Goal: Information Seeking & Learning: Learn about a topic

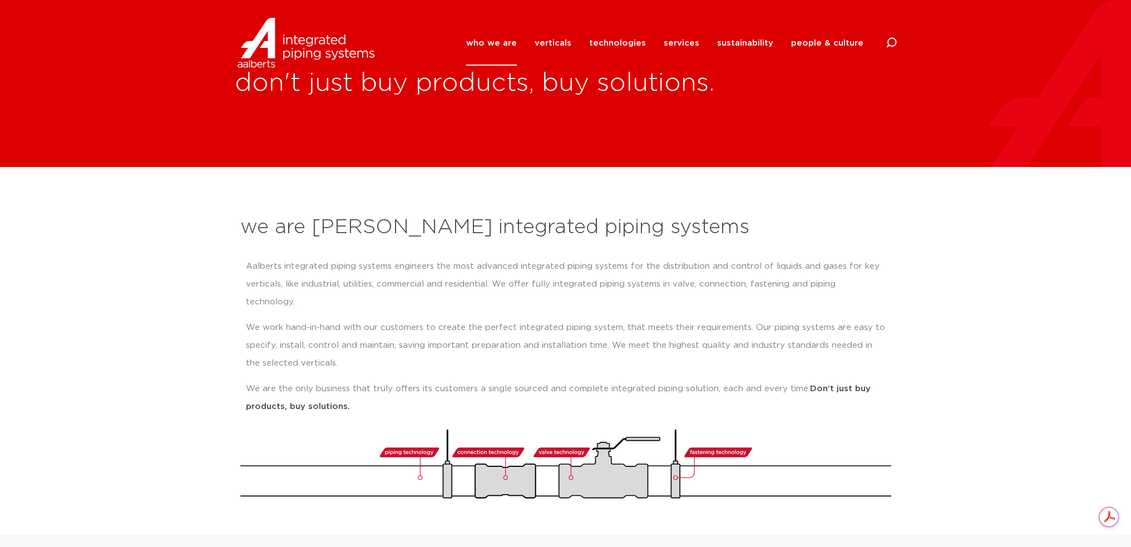
click at [892, 43] on icon at bounding box center [891, 42] width 11 height 11
click at [754, 30] on input "Search" at bounding box center [808, 42] width 178 height 26
click at [754, 34] on input "Search" at bounding box center [808, 42] width 178 height 26
type input "power press"
click button "Search" at bounding box center [0, 0] width 0 height 0
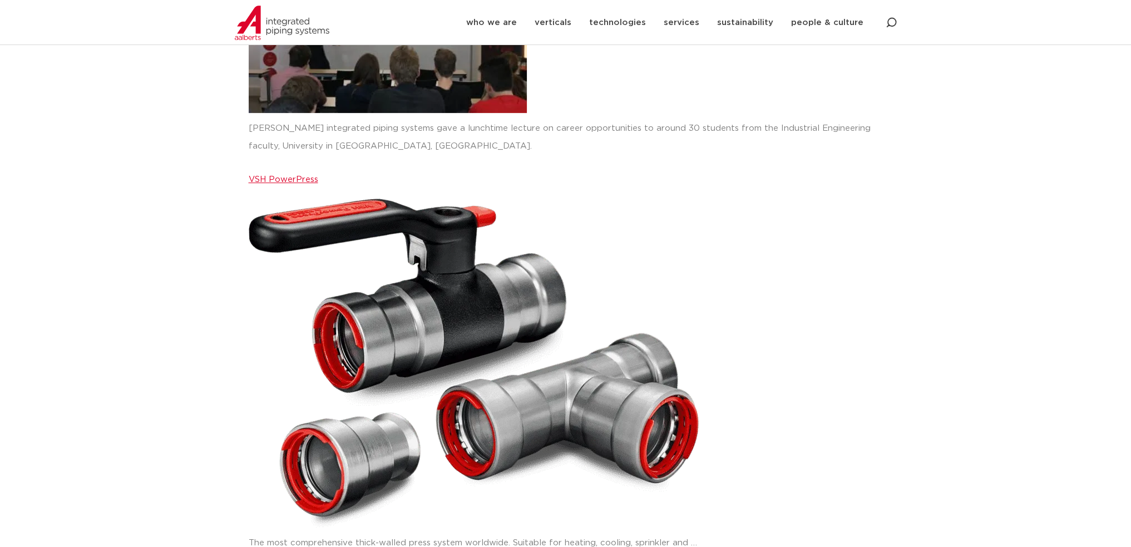
scroll to position [501, 0]
click at [283, 180] on link "VSH PowerPress" at bounding box center [284, 179] width 70 height 8
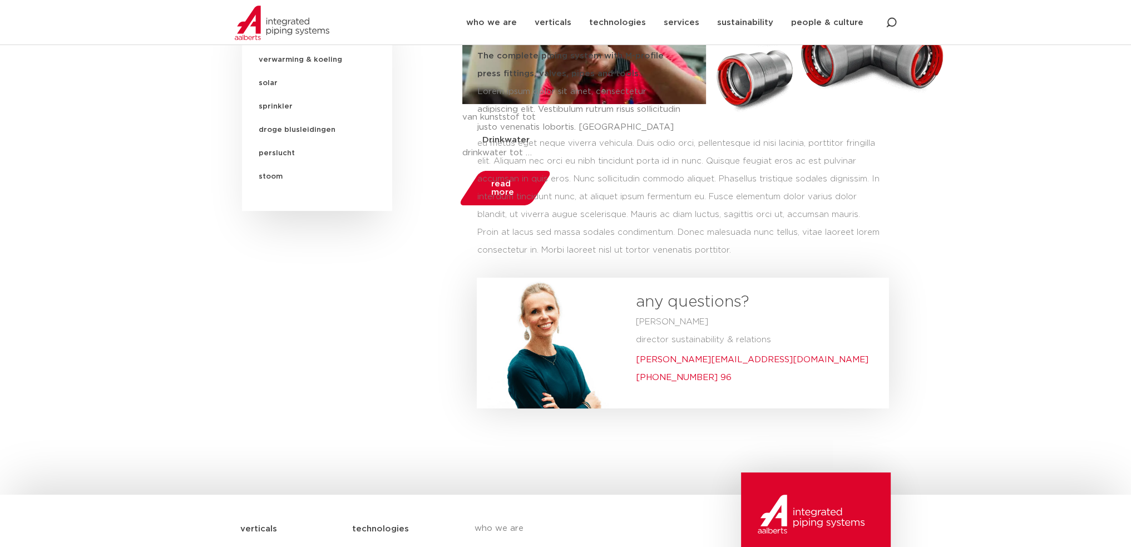
scroll to position [334, 0]
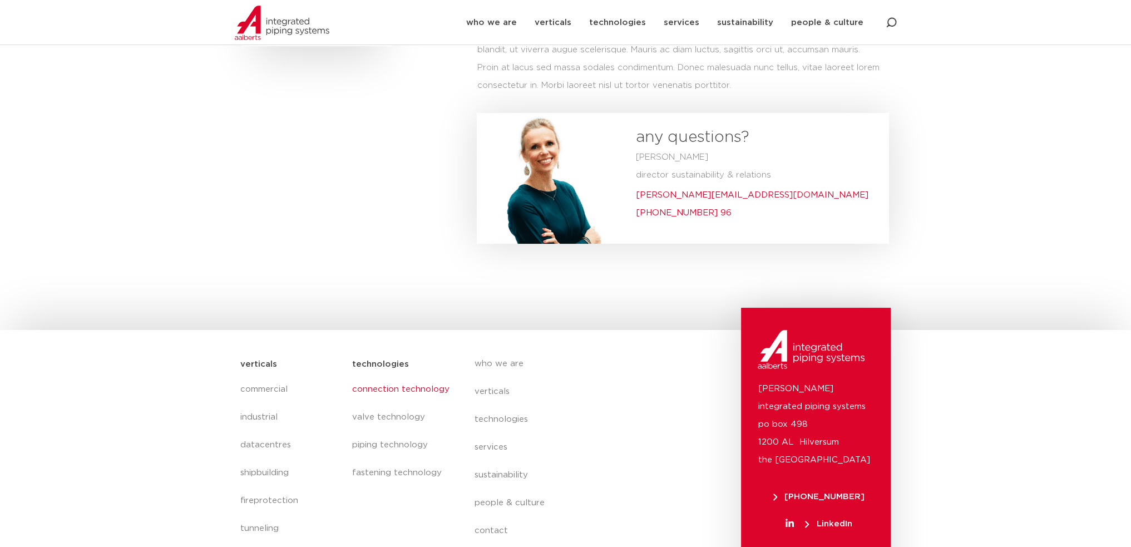
click at [402, 384] on link "connection technology" at bounding box center [402, 390] width 100 height 28
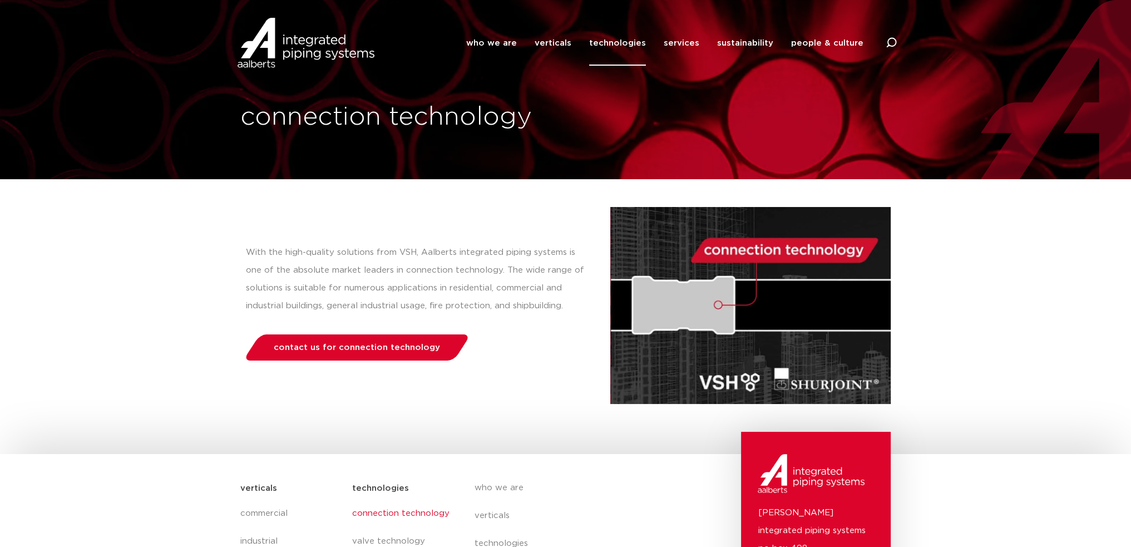
click at [308, 43] on img at bounding box center [306, 43] width 142 height 50
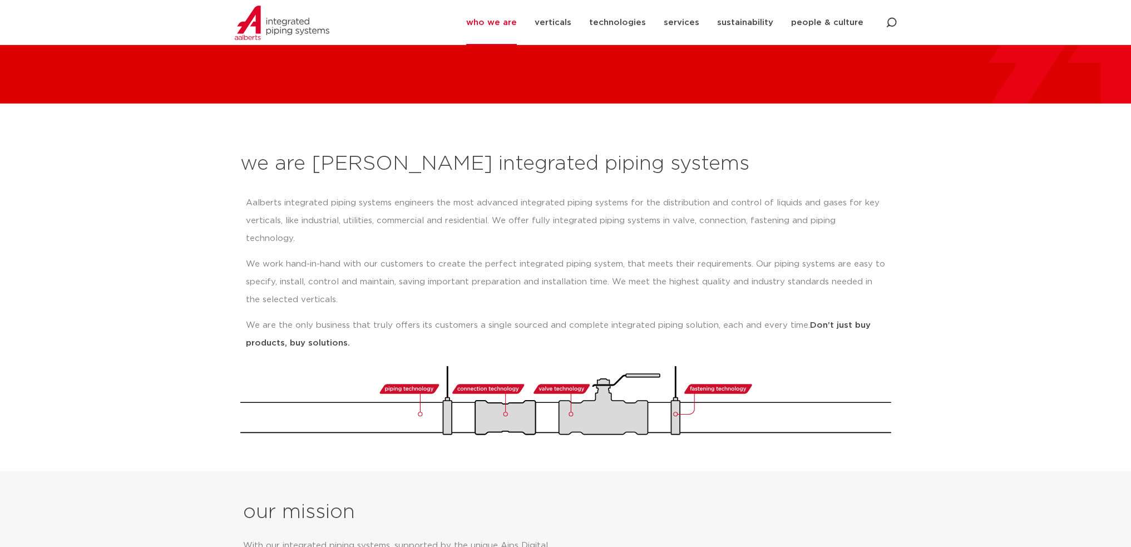
scroll to position [111, 0]
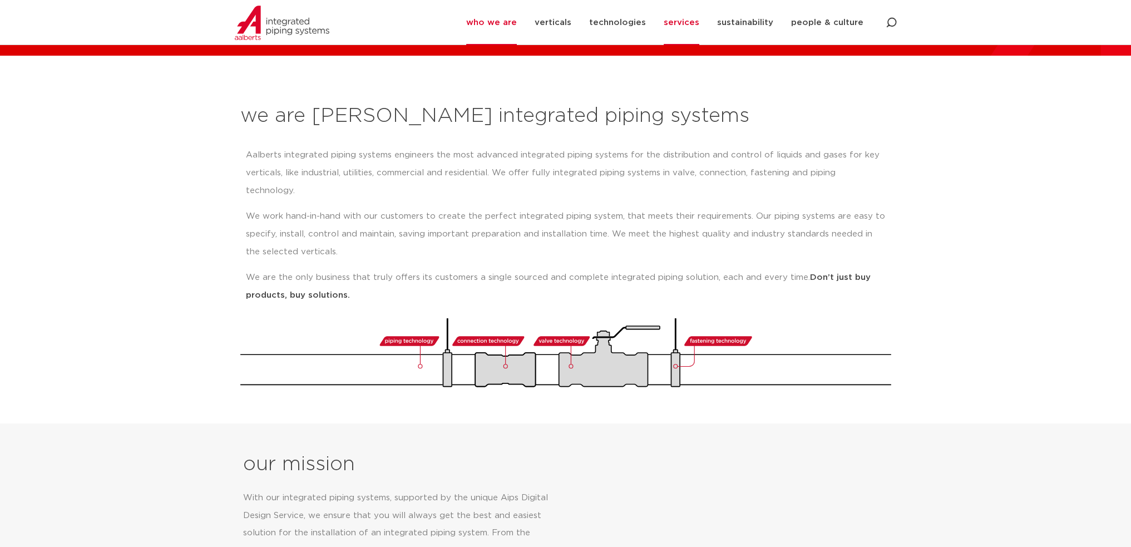
click at [695, 19] on link "services" at bounding box center [682, 22] width 36 height 45
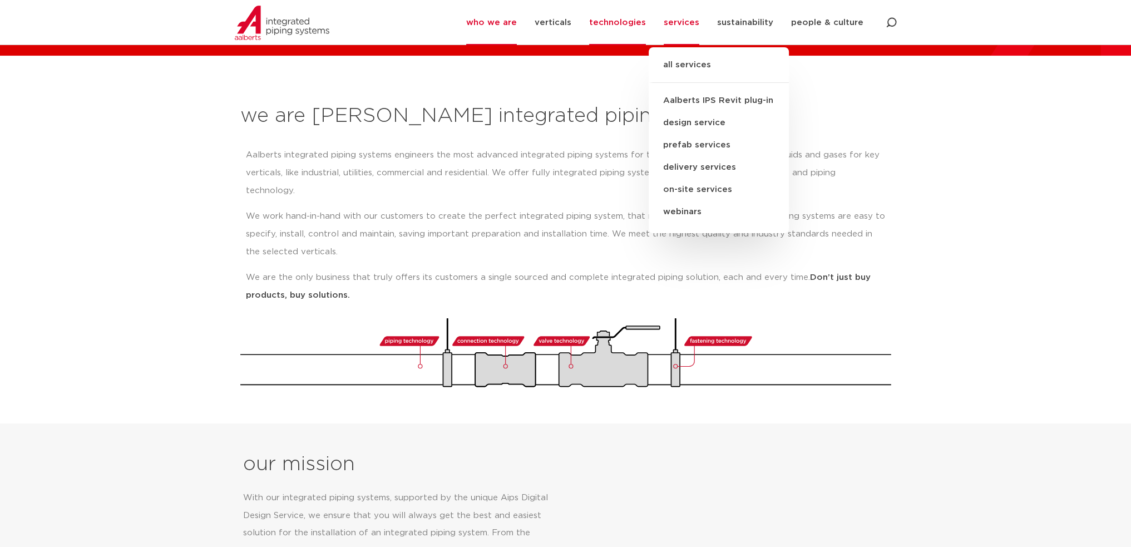
click at [633, 19] on link "technologies" at bounding box center [617, 22] width 57 height 45
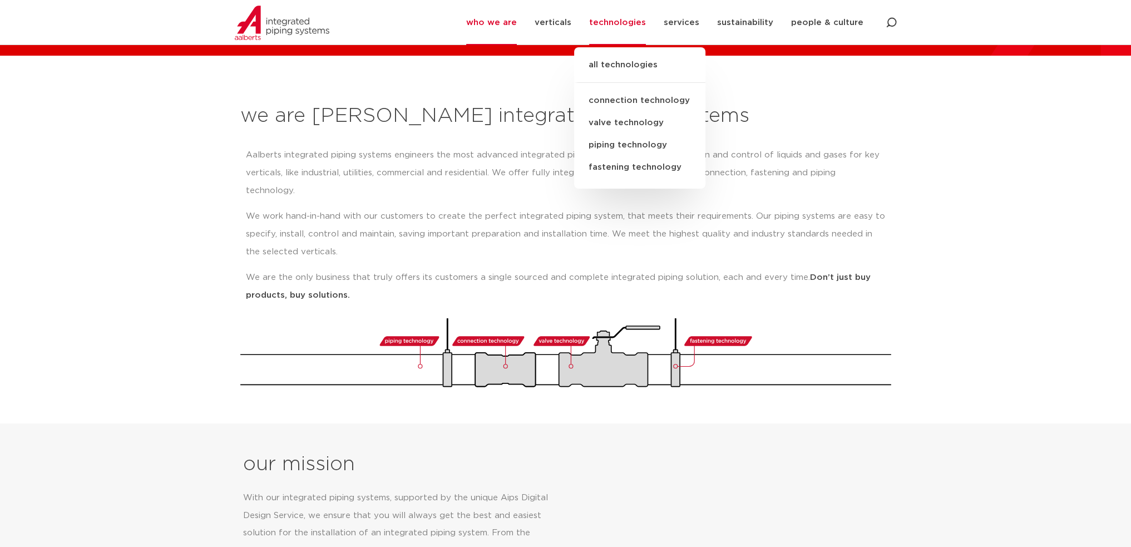
click at [637, 100] on link "connection technology" at bounding box center [639, 101] width 131 height 22
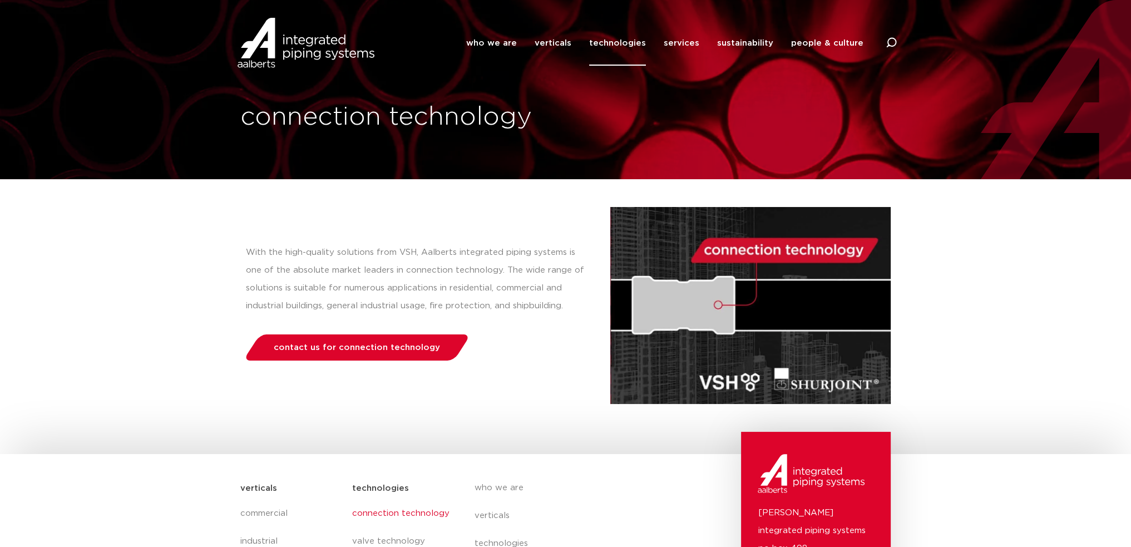
click at [629, 46] on link "technologies" at bounding box center [617, 43] width 57 height 45
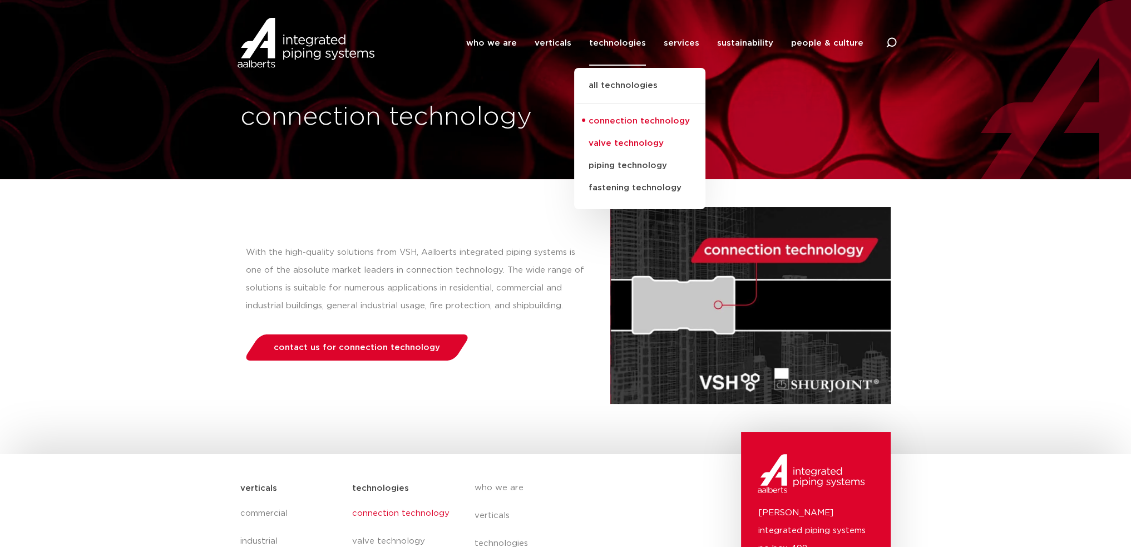
click at [629, 147] on link "valve technology" at bounding box center [639, 143] width 131 height 22
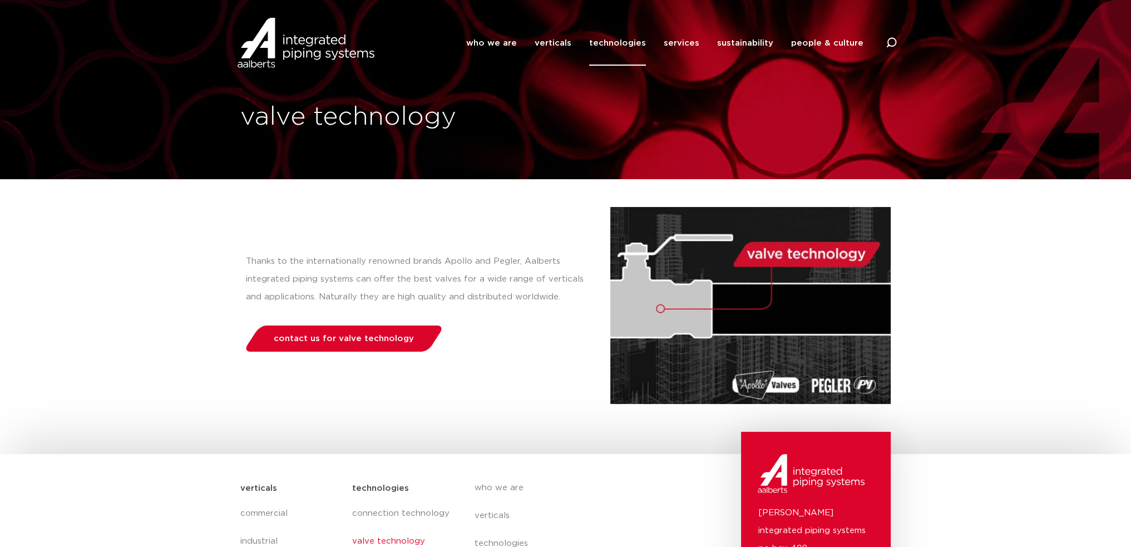
click at [609, 44] on link "technologies" at bounding box center [617, 43] width 57 height 45
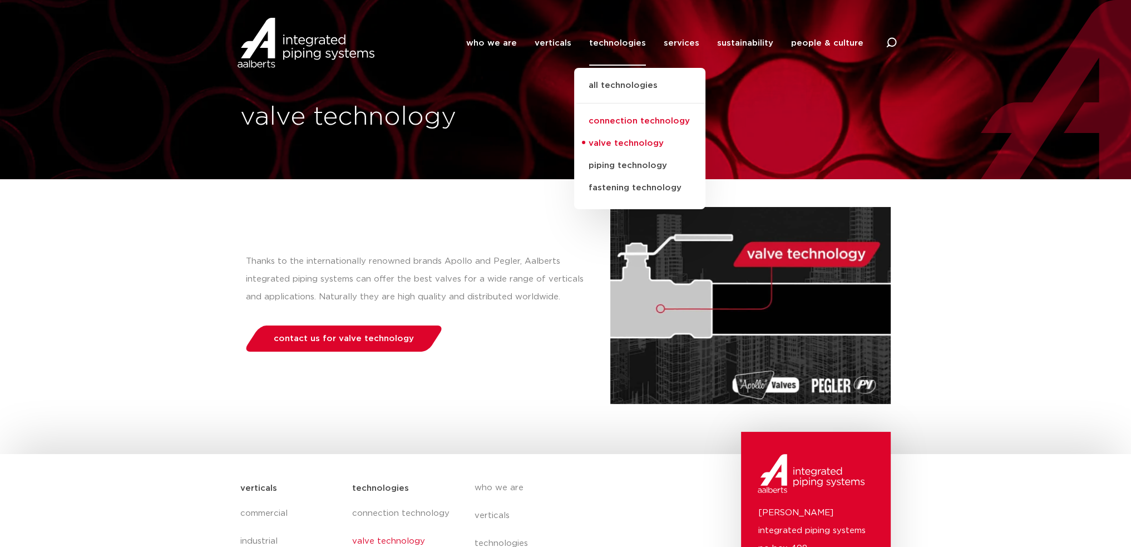
click at [610, 120] on link "connection technology" at bounding box center [639, 121] width 131 height 22
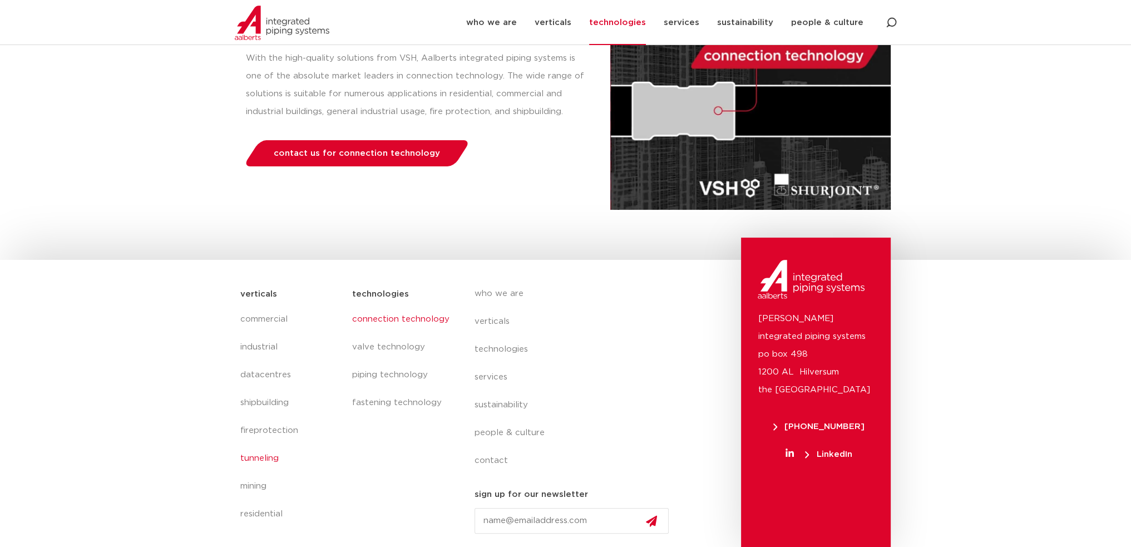
scroll to position [195, 0]
click at [270, 348] on link "industrial" at bounding box center [290, 347] width 101 height 28
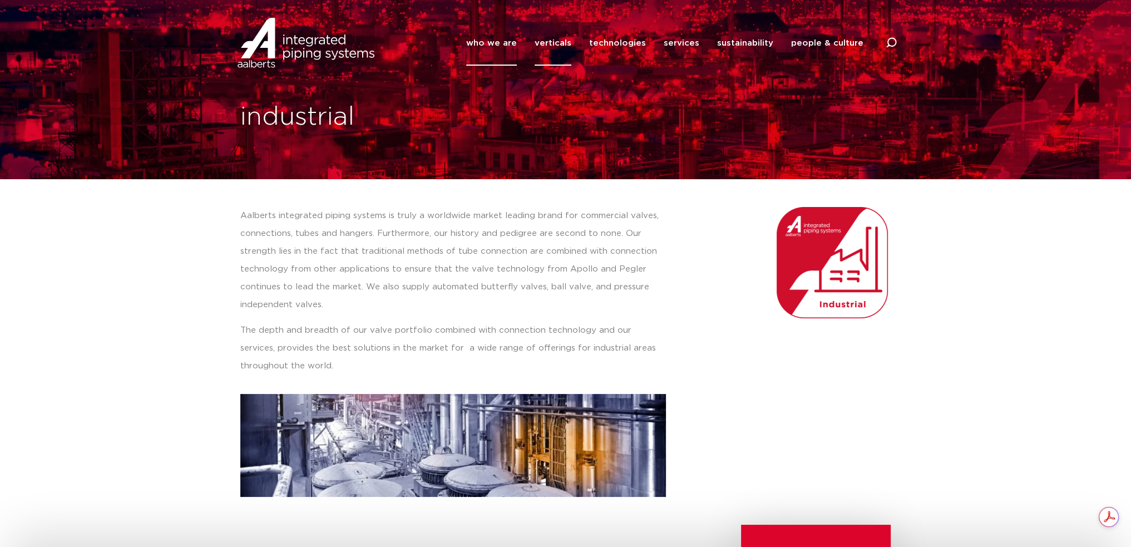
click at [511, 41] on link "who we are" at bounding box center [491, 43] width 51 height 45
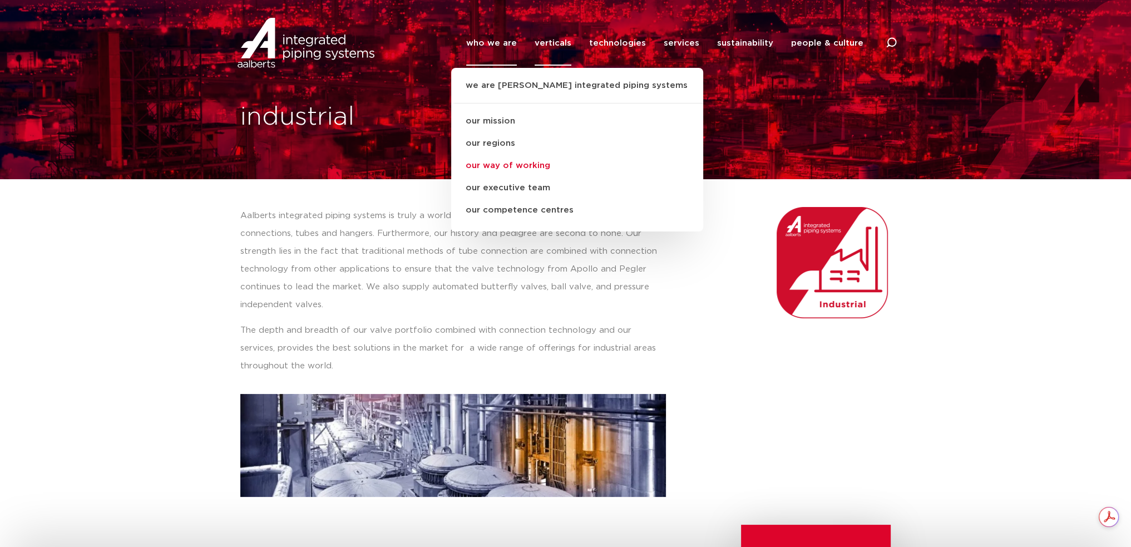
click at [524, 162] on link "our way of working" at bounding box center [577, 166] width 252 height 22
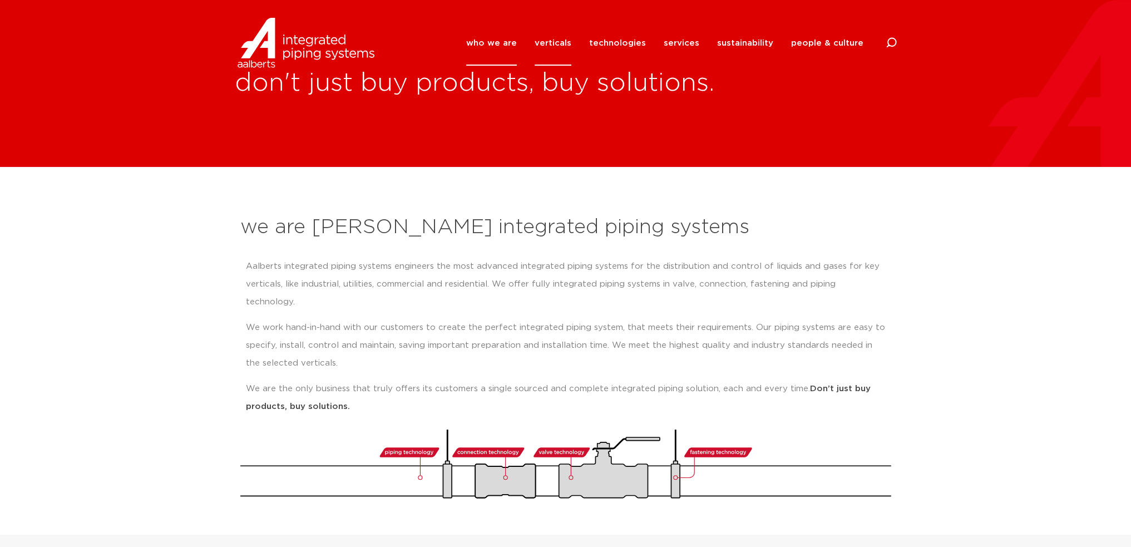
click at [561, 41] on link "verticals" at bounding box center [553, 43] width 37 height 45
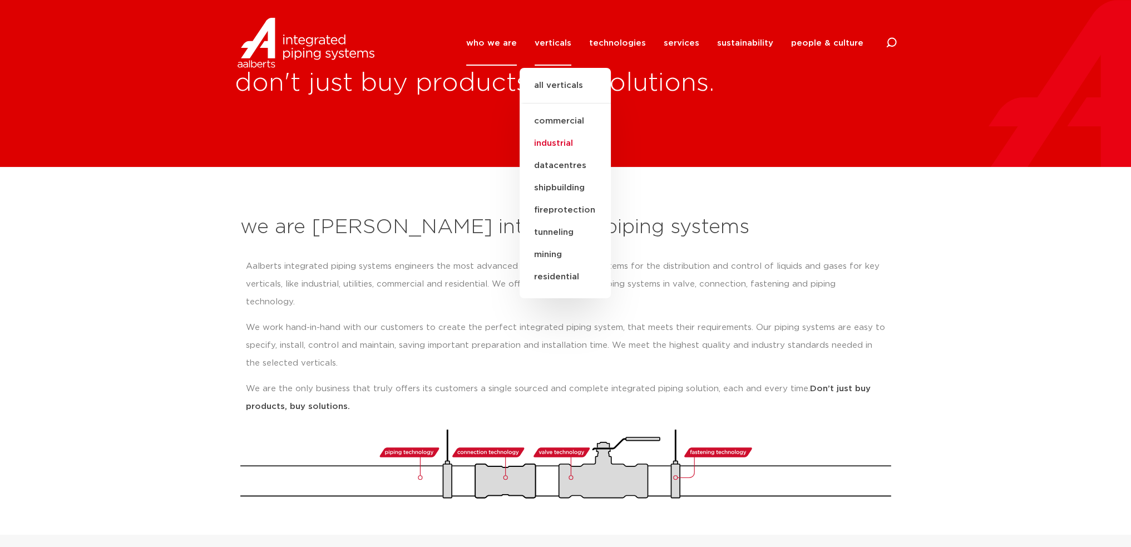
click at [565, 144] on link "industrial" at bounding box center [565, 143] width 91 height 22
